Goal: Transaction & Acquisition: Purchase product/service

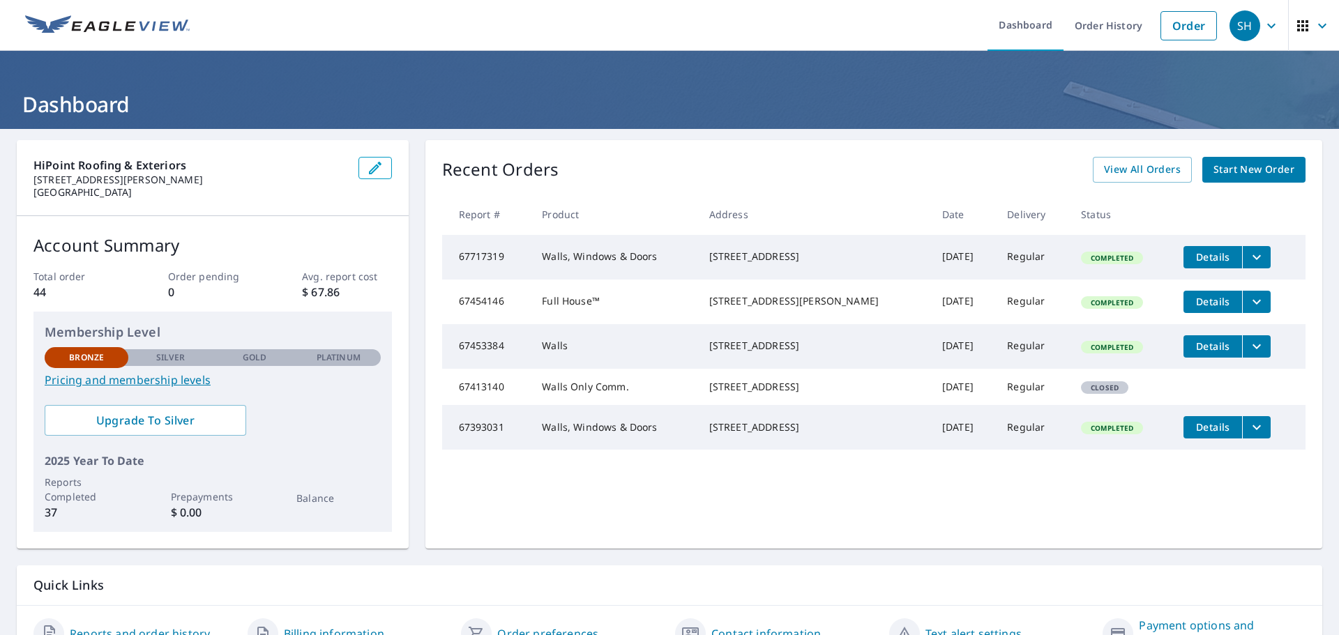
click at [1226, 166] on span "Start New Order" at bounding box center [1254, 169] width 81 height 17
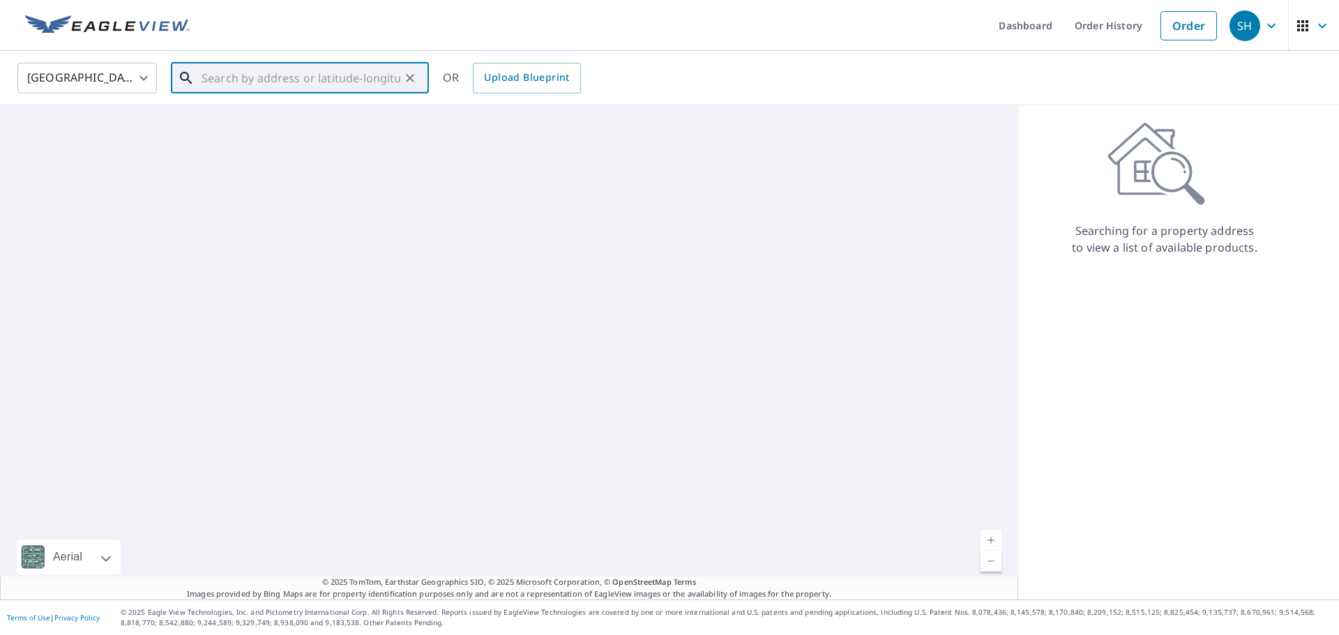
click at [276, 80] on input "text" at bounding box center [301, 78] width 199 height 39
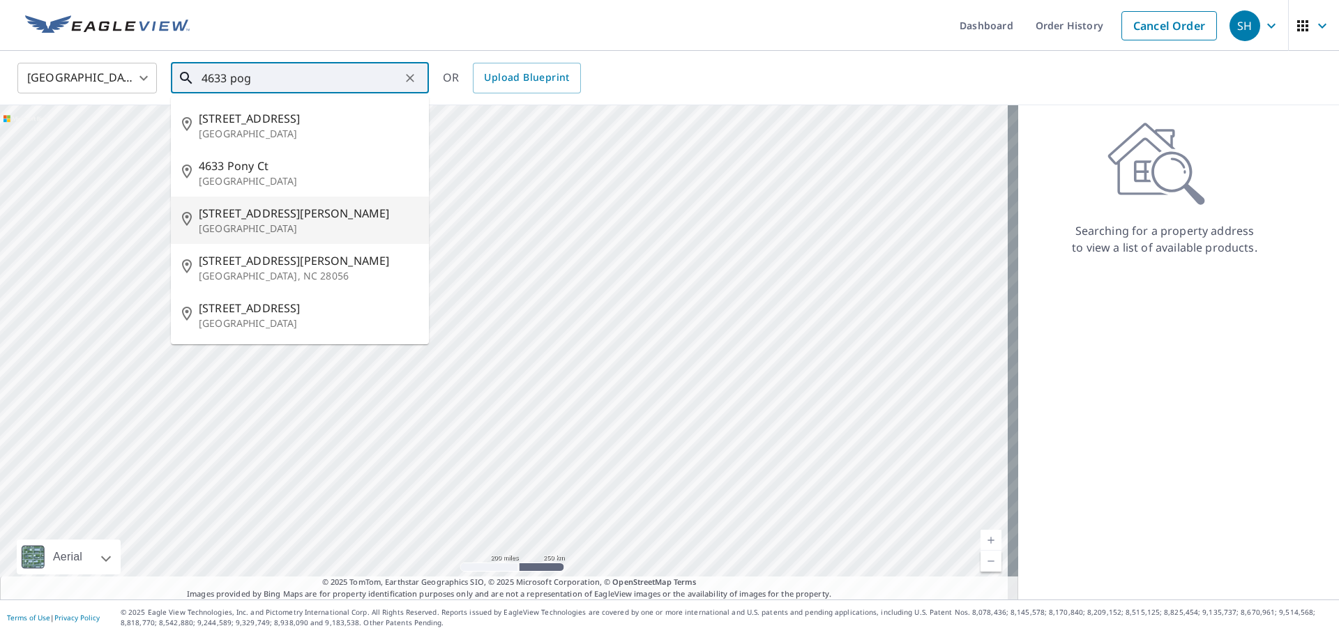
click at [245, 227] on p "[GEOGRAPHIC_DATA]" at bounding box center [308, 229] width 219 height 14
type input "[STREET_ADDRESS][PERSON_NAME]"
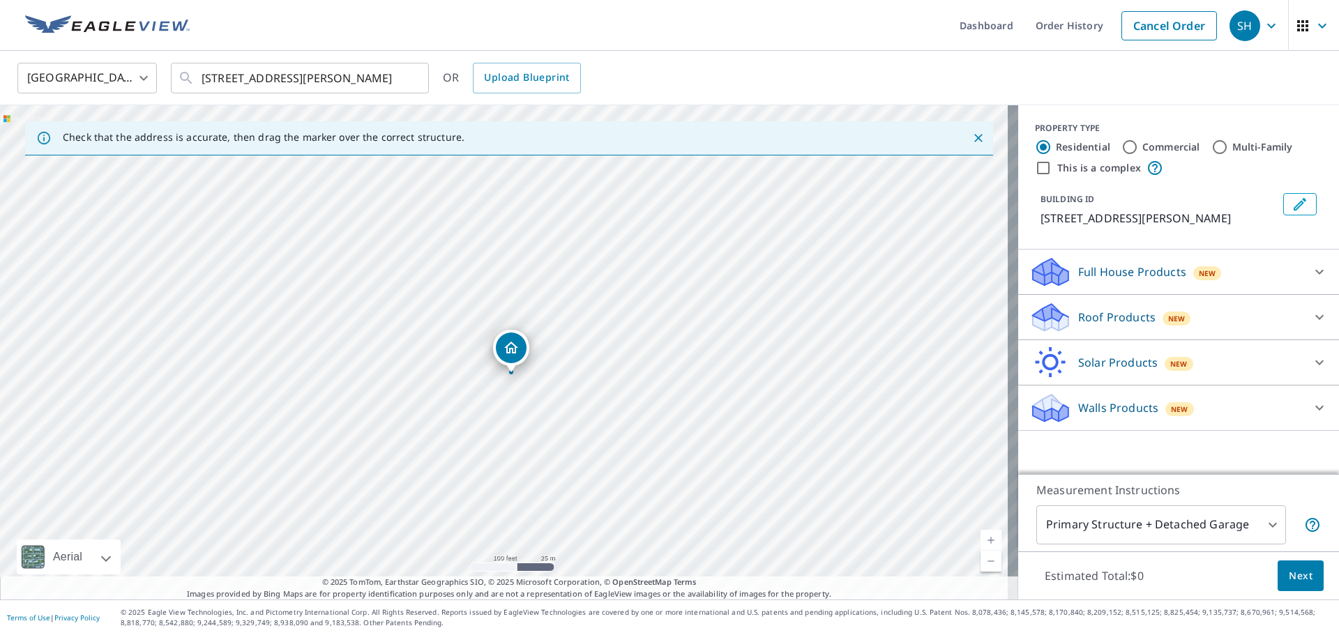
click at [1257, 528] on body "SH SH Dashboard Order History Cancel Order SH [GEOGRAPHIC_DATA] [GEOGRAPHIC_DAT…" at bounding box center [669, 317] width 1339 height 635
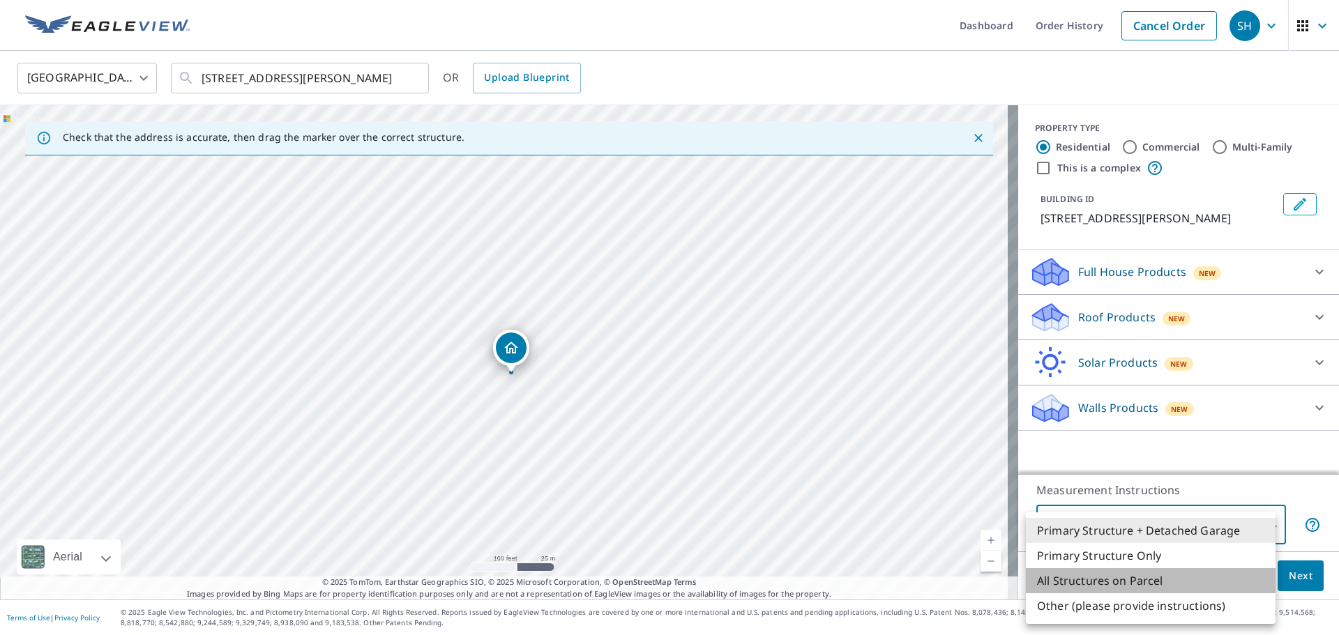
click at [1152, 583] on li "All Structures on Parcel" at bounding box center [1151, 581] width 250 height 25
type input "3"
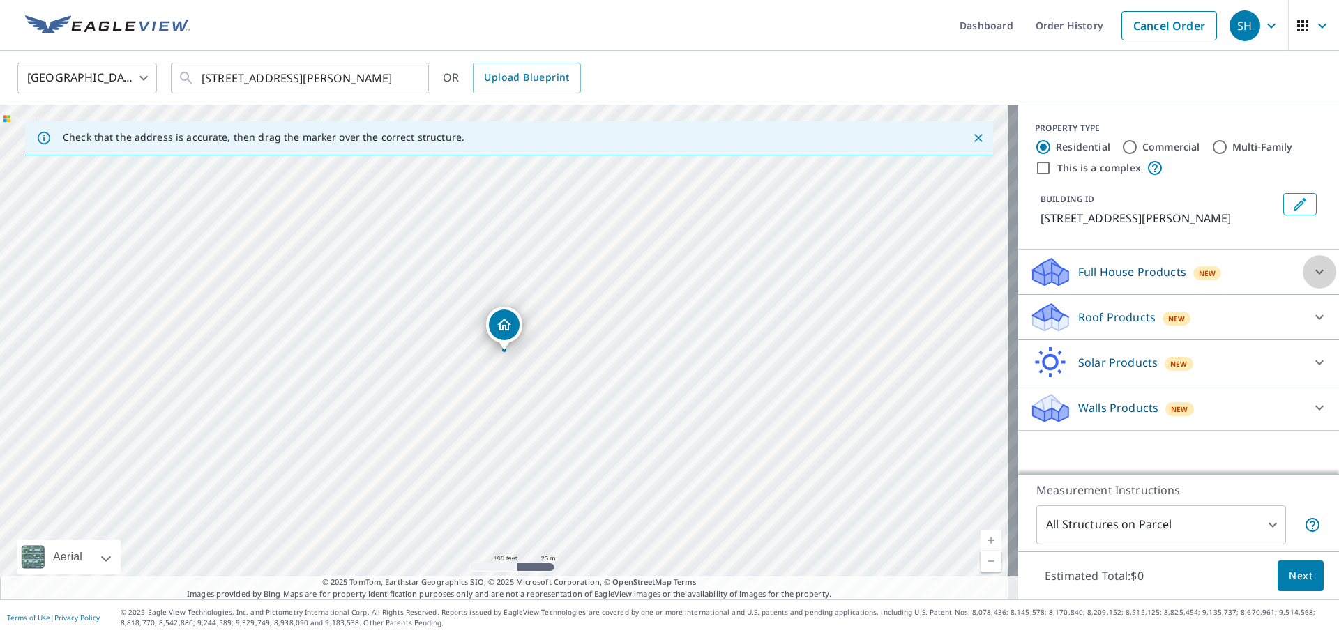
click at [1311, 273] on icon at bounding box center [1319, 272] width 17 height 17
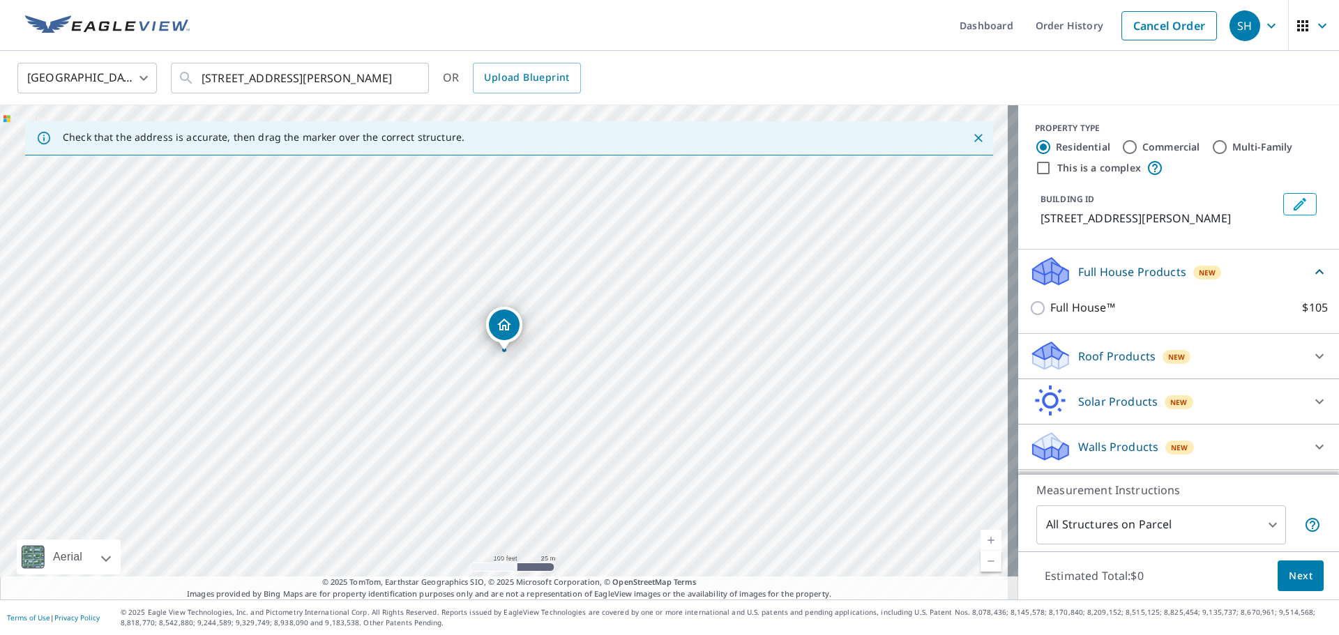
click at [1311, 273] on icon at bounding box center [1319, 272] width 17 height 17
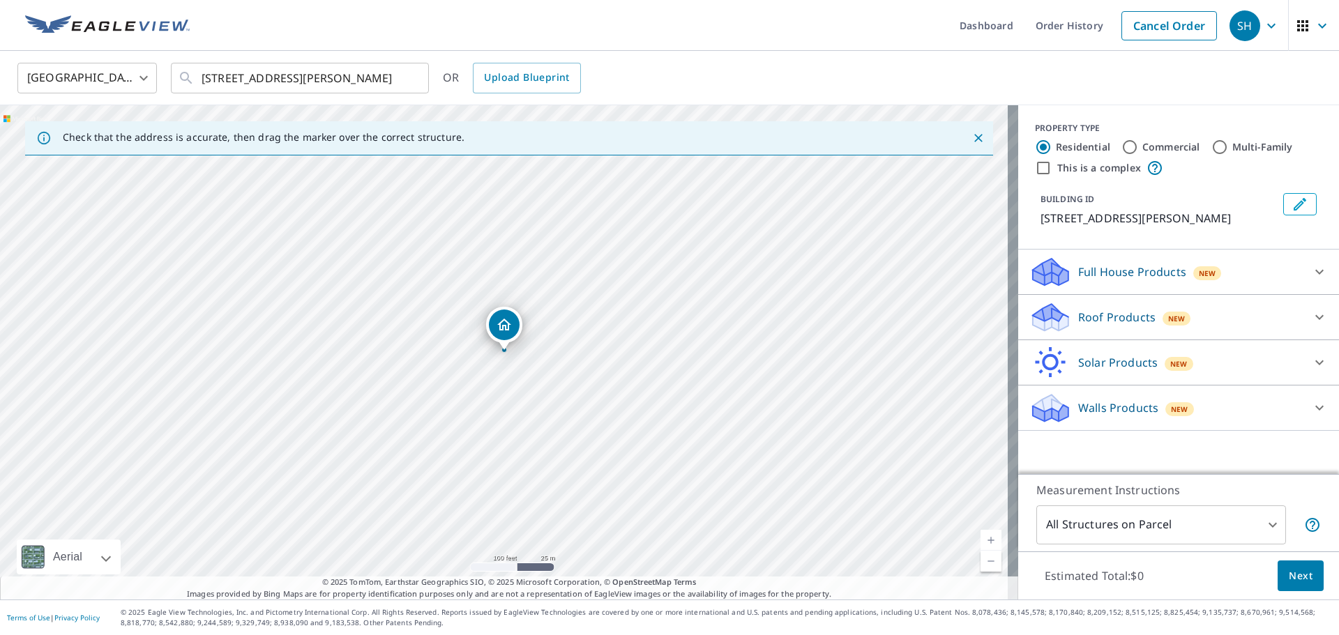
click at [1199, 271] on span "New" at bounding box center [1207, 273] width 17 height 11
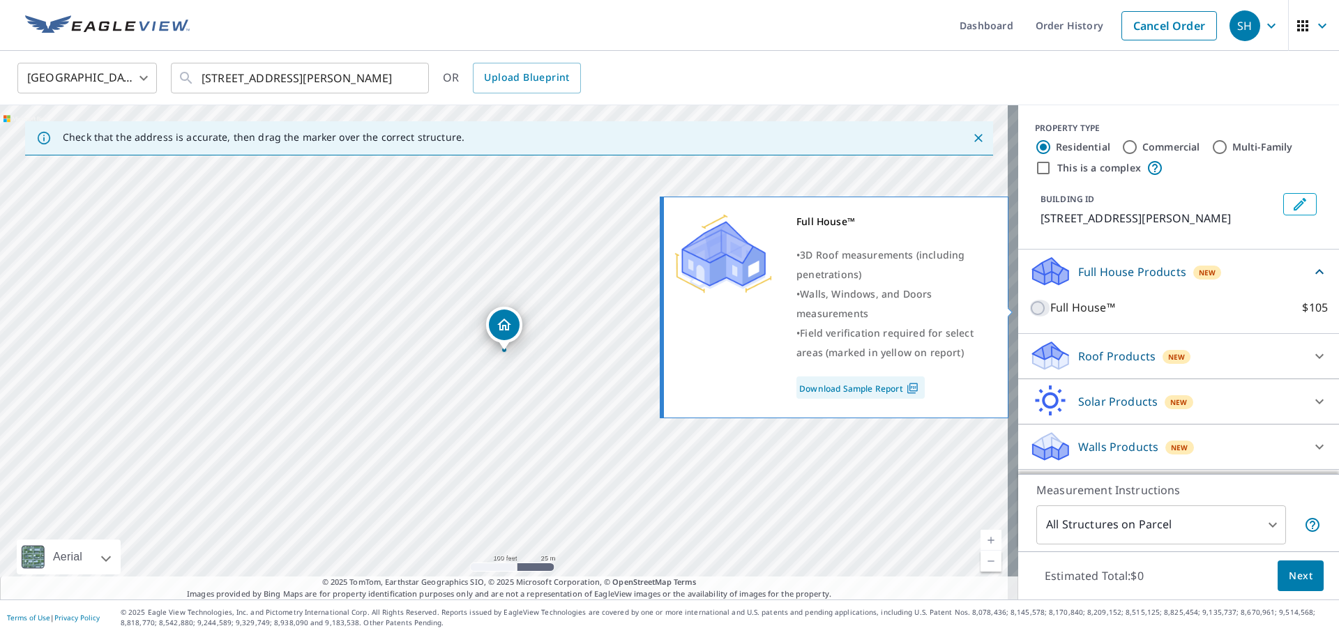
click at [1032, 310] on input "Full House™ $105" at bounding box center [1040, 308] width 21 height 17
checkbox input "true"
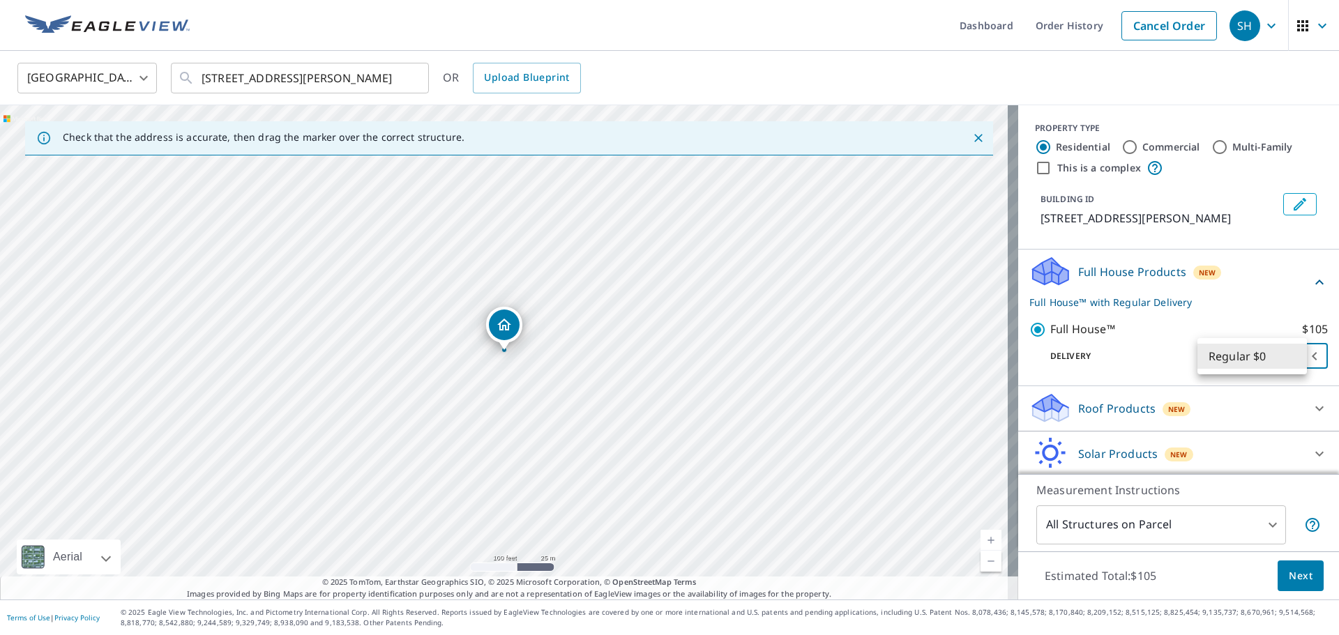
click at [1288, 359] on body "SH SH Dashboard Order History Cancel Order SH [GEOGRAPHIC_DATA] [GEOGRAPHIC_DAT…" at bounding box center [669, 317] width 1339 height 635
click at [1287, 359] on li "Regular $0" at bounding box center [1253, 356] width 110 height 25
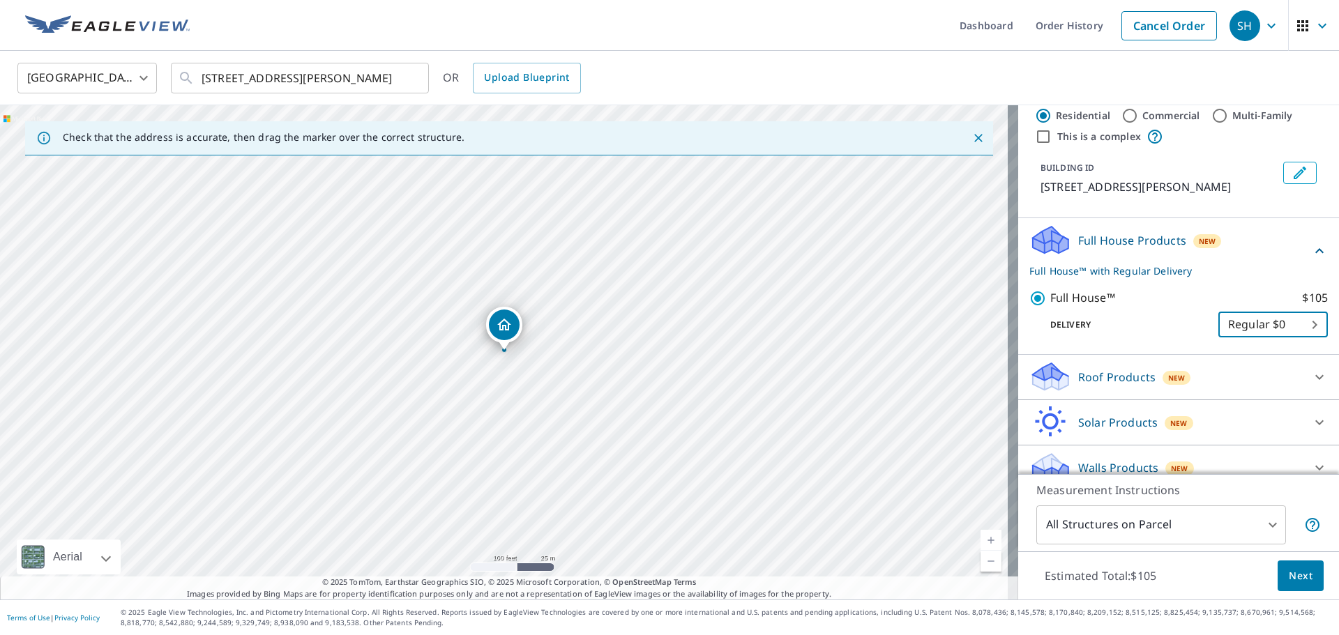
scroll to position [48, 0]
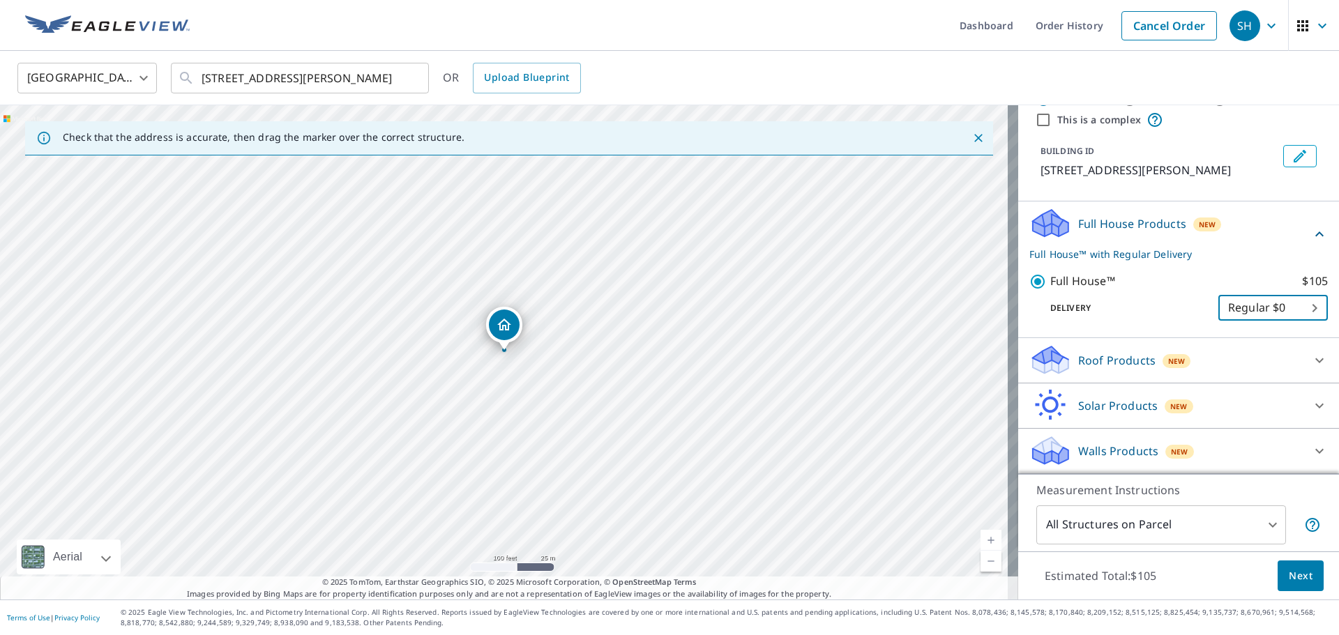
click at [1289, 577] on span "Next" at bounding box center [1301, 576] width 24 height 17
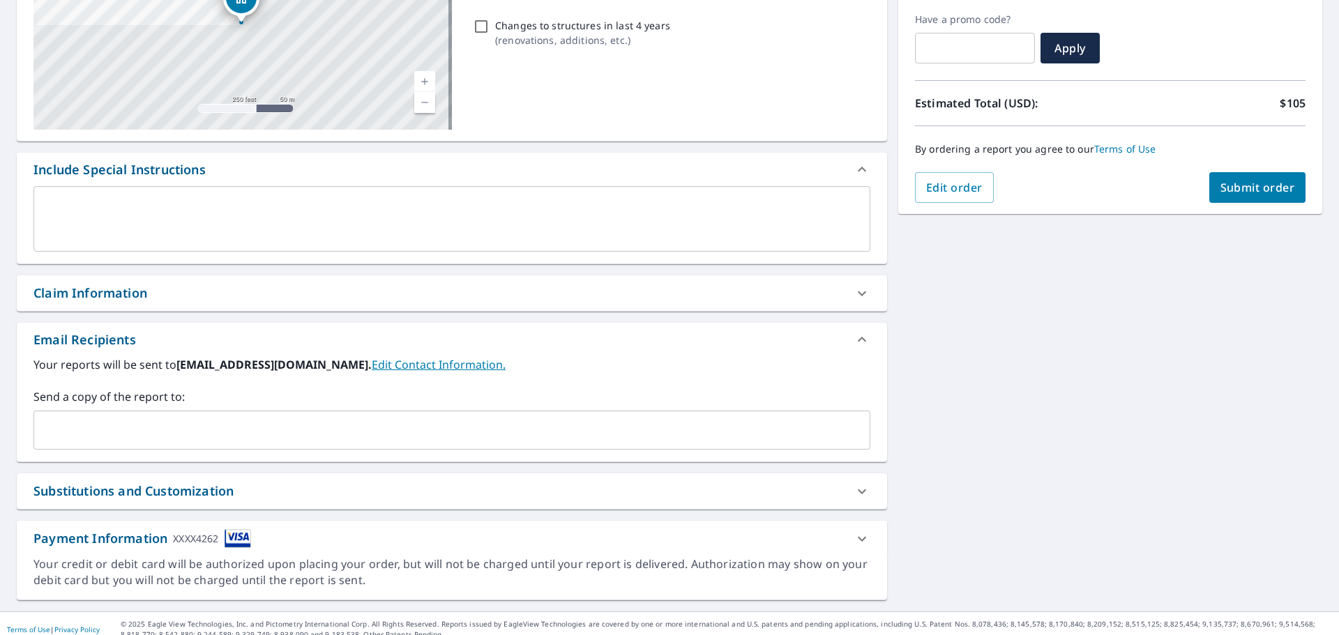
scroll to position [243, 0]
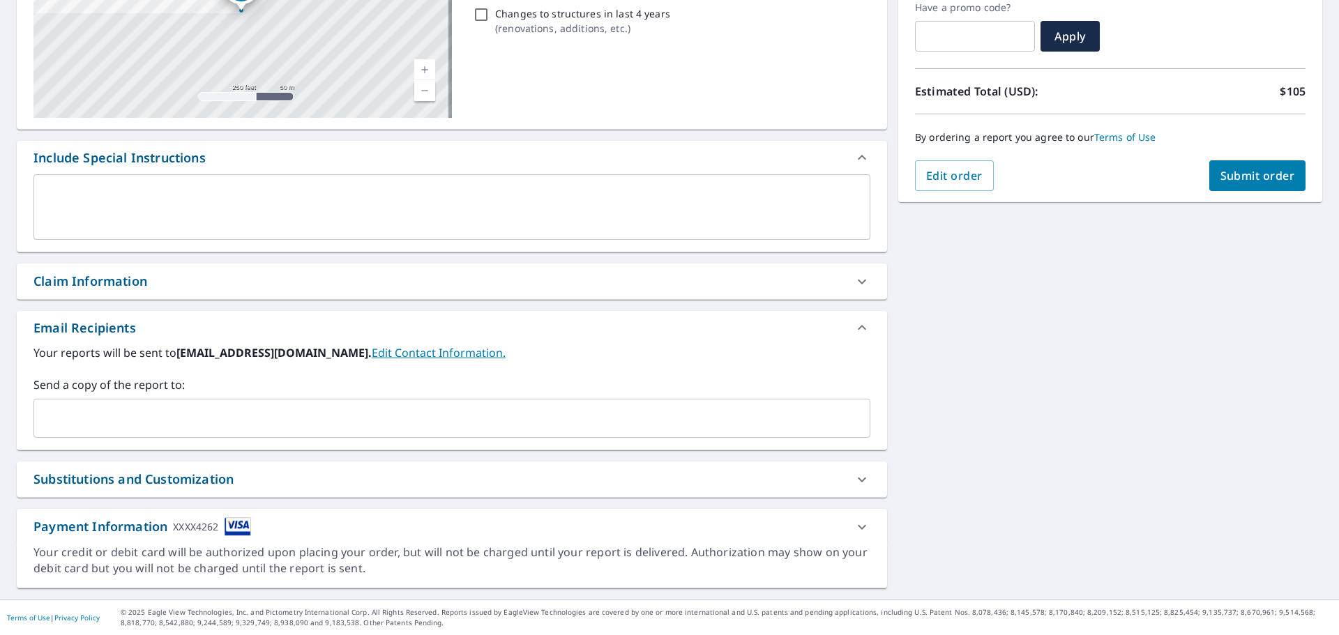
click at [193, 419] on input "text" at bounding box center [442, 418] width 804 height 27
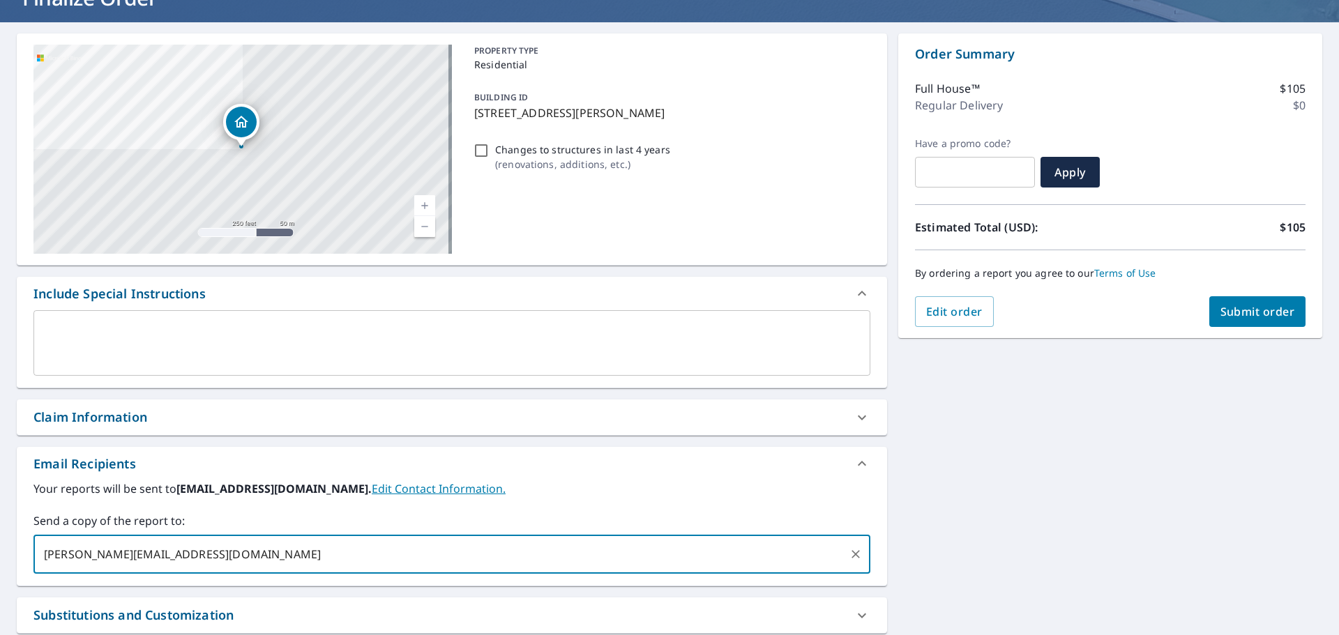
scroll to position [103, 0]
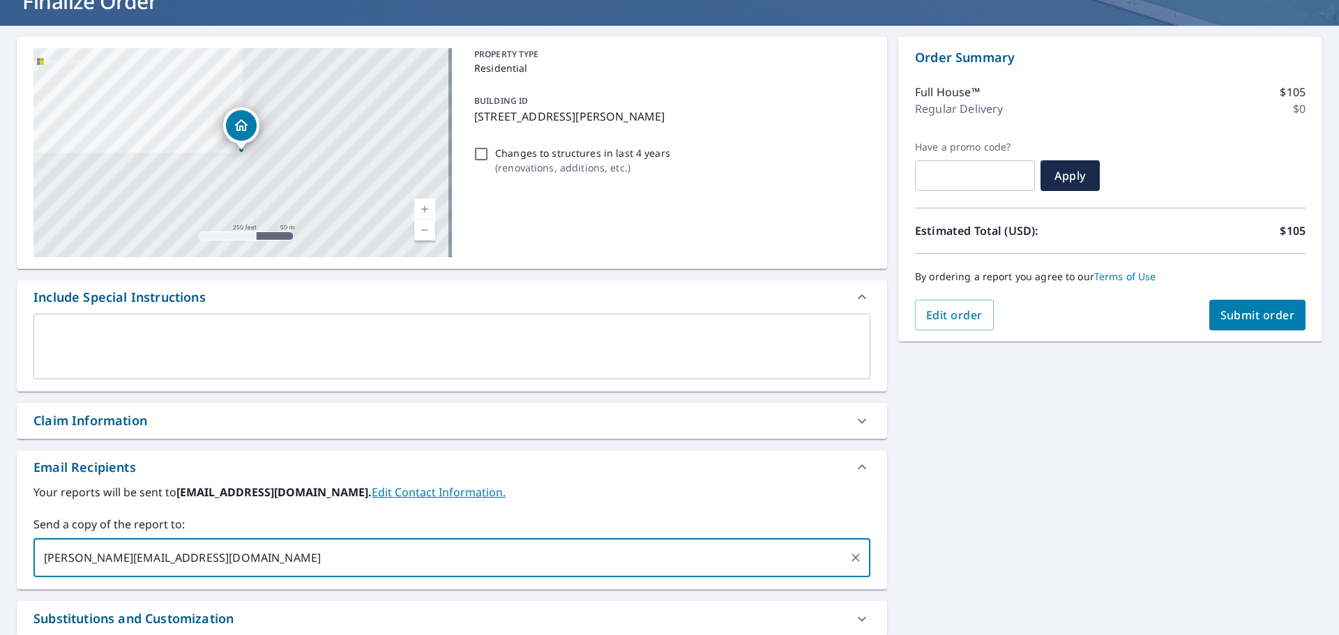
type input "[PERSON_NAME][EMAIL_ADDRESS][DOMAIN_NAME]"
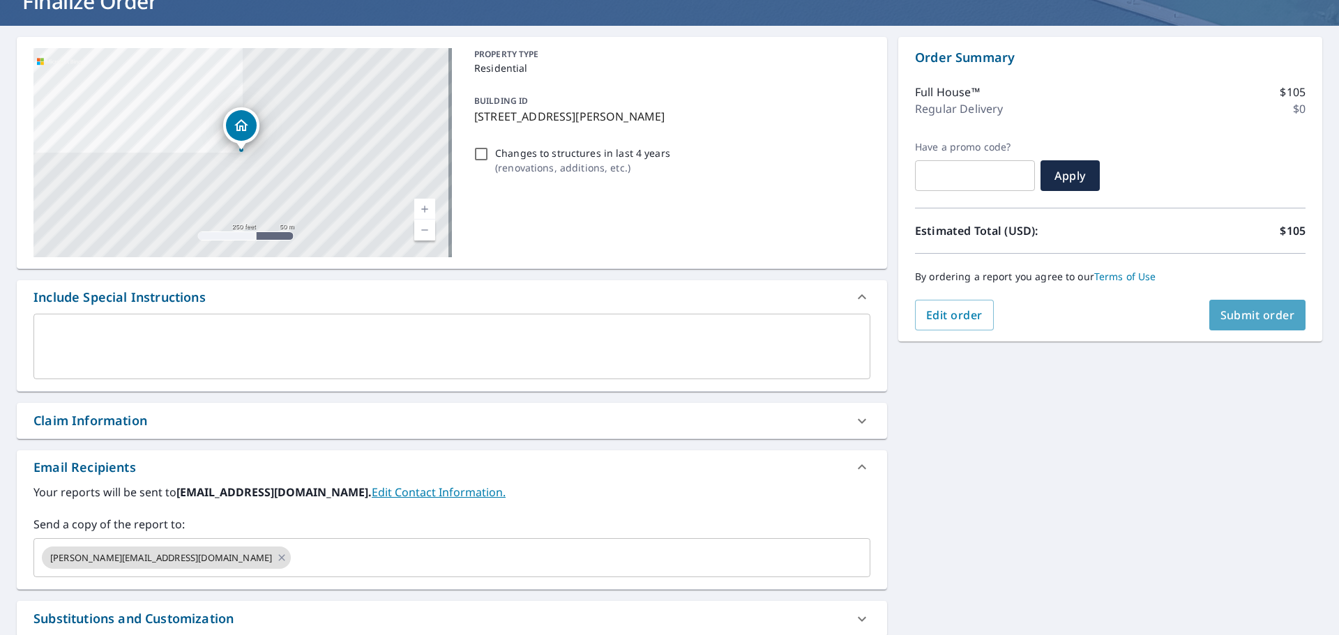
click at [1258, 320] on span "Submit order" at bounding box center [1258, 315] width 75 height 15
